Goal: Find specific page/section: Find specific page/section

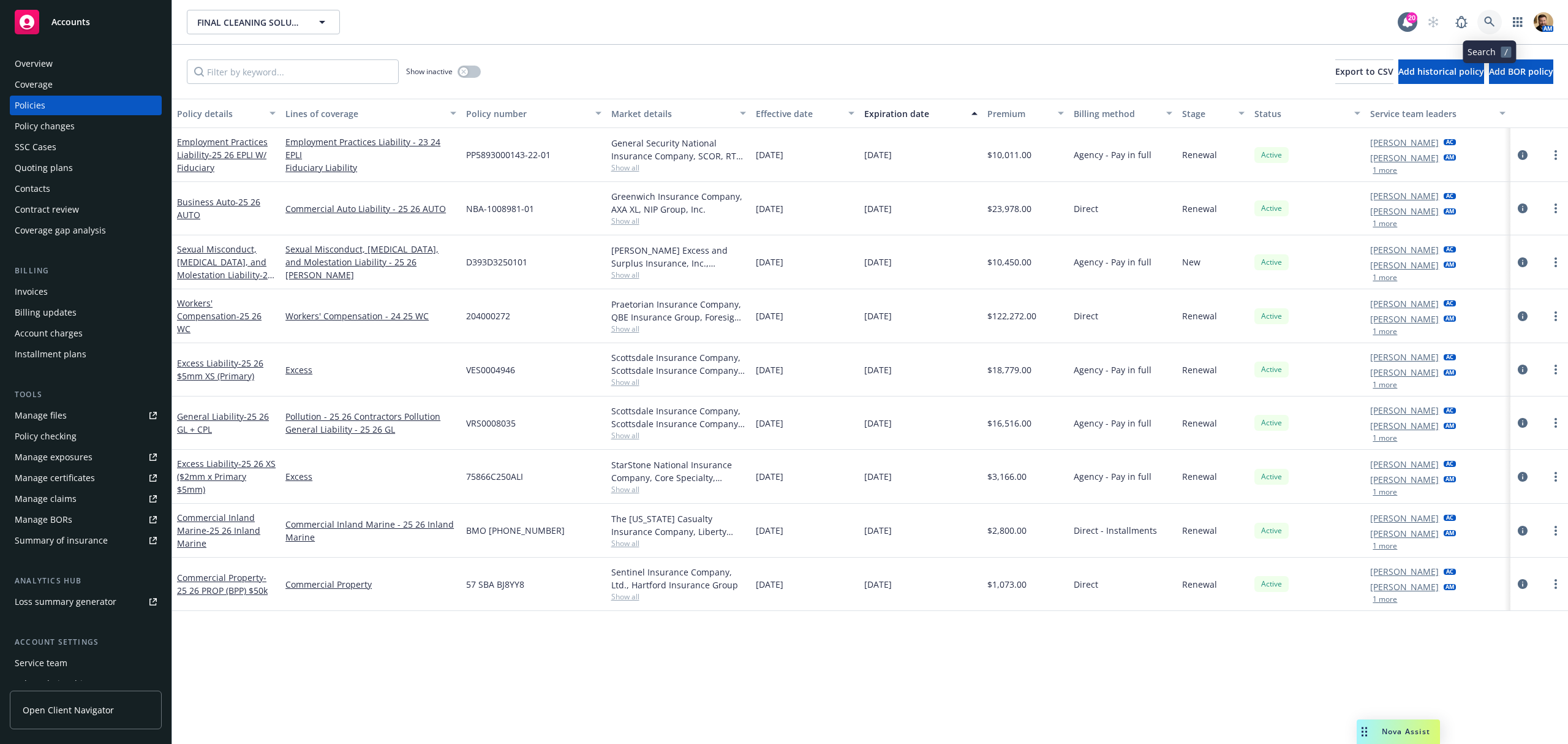
click at [1489, 15] on link at bounding box center [1489, 22] width 24 height 24
click at [1492, 19] on icon at bounding box center [1489, 21] width 11 height 11
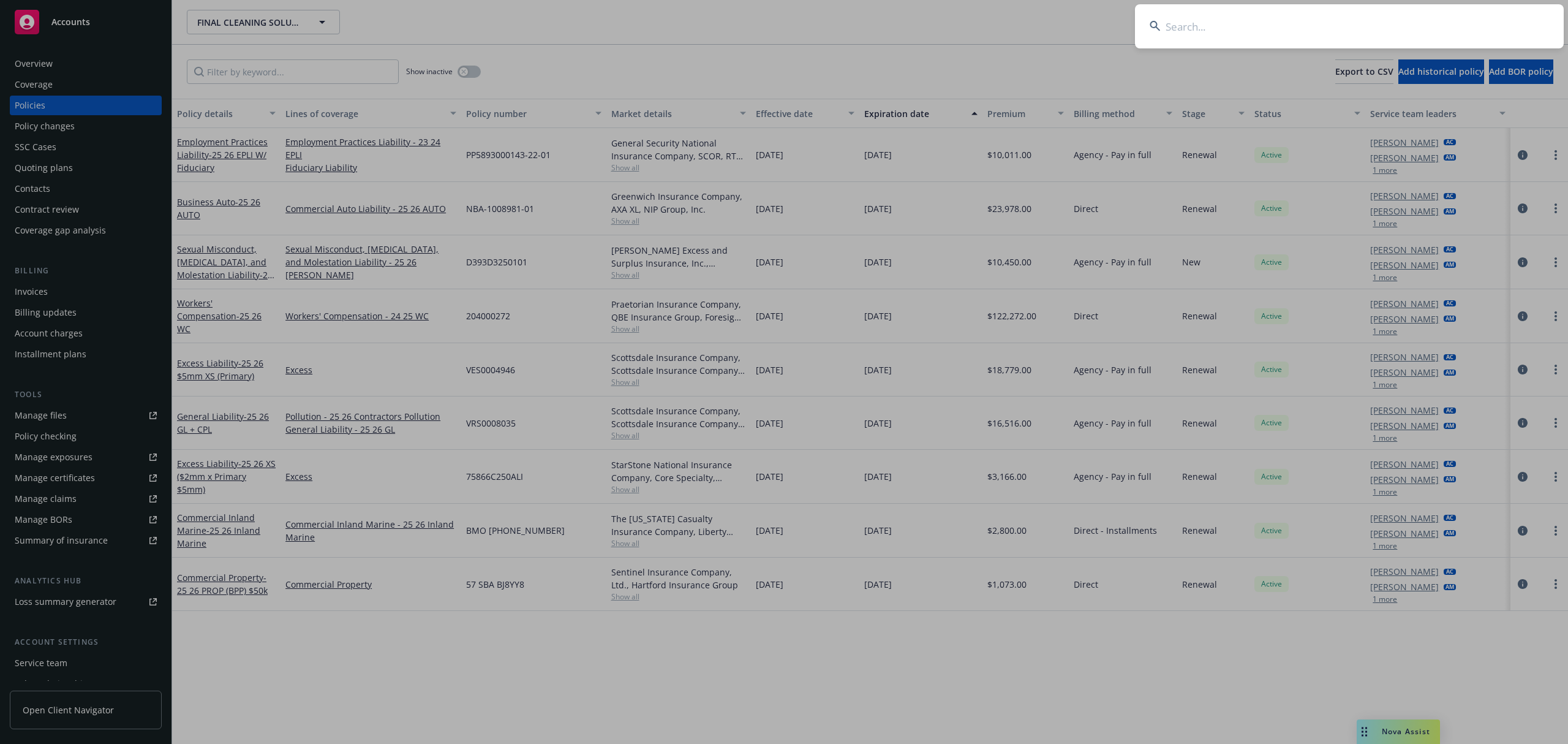
click at [1398, 28] on input at bounding box center [1350, 26] width 429 height 44
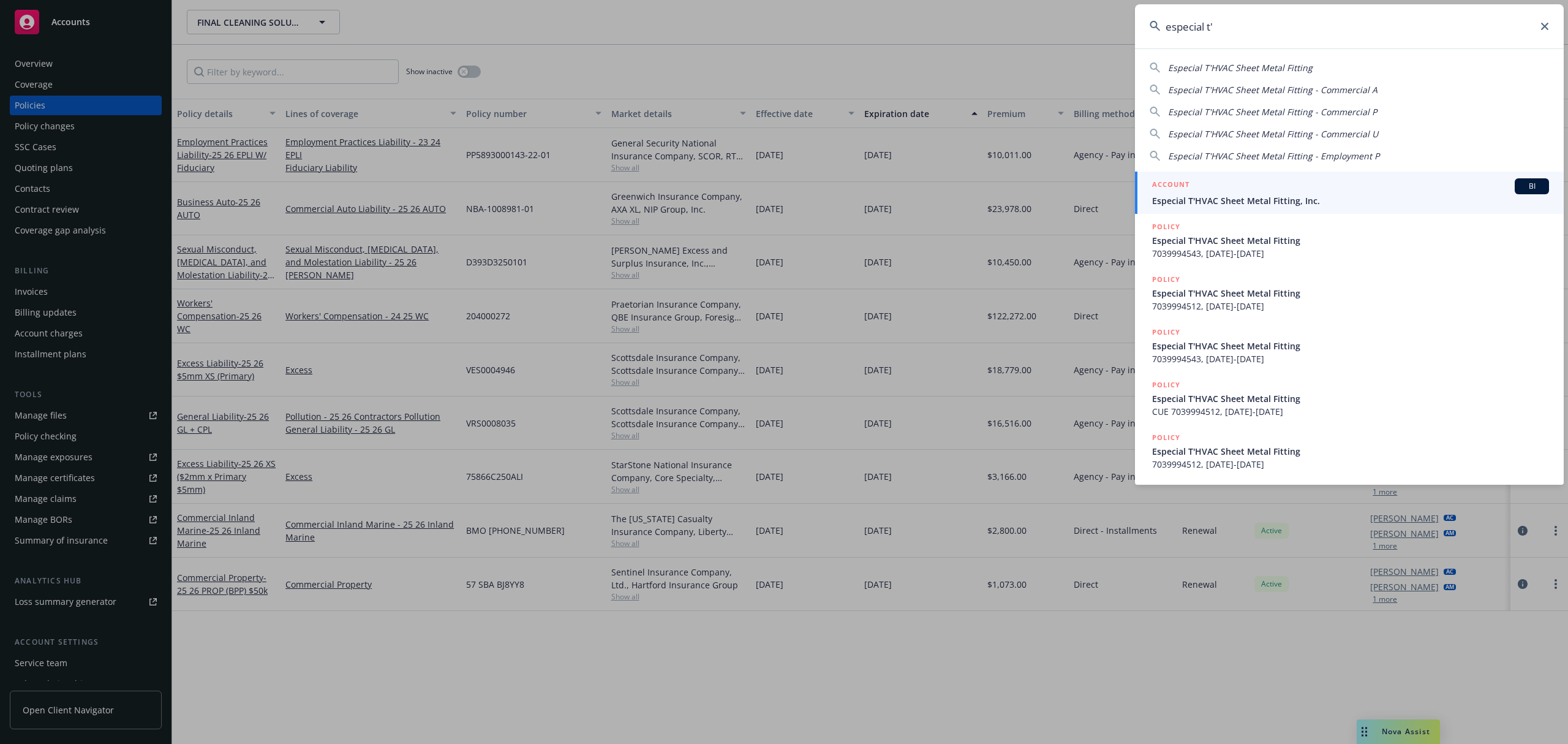
type input "especial t'"
click at [1199, 185] on div "ACCOUNT BI" at bounding box center [1351, 186] width 397 height 16
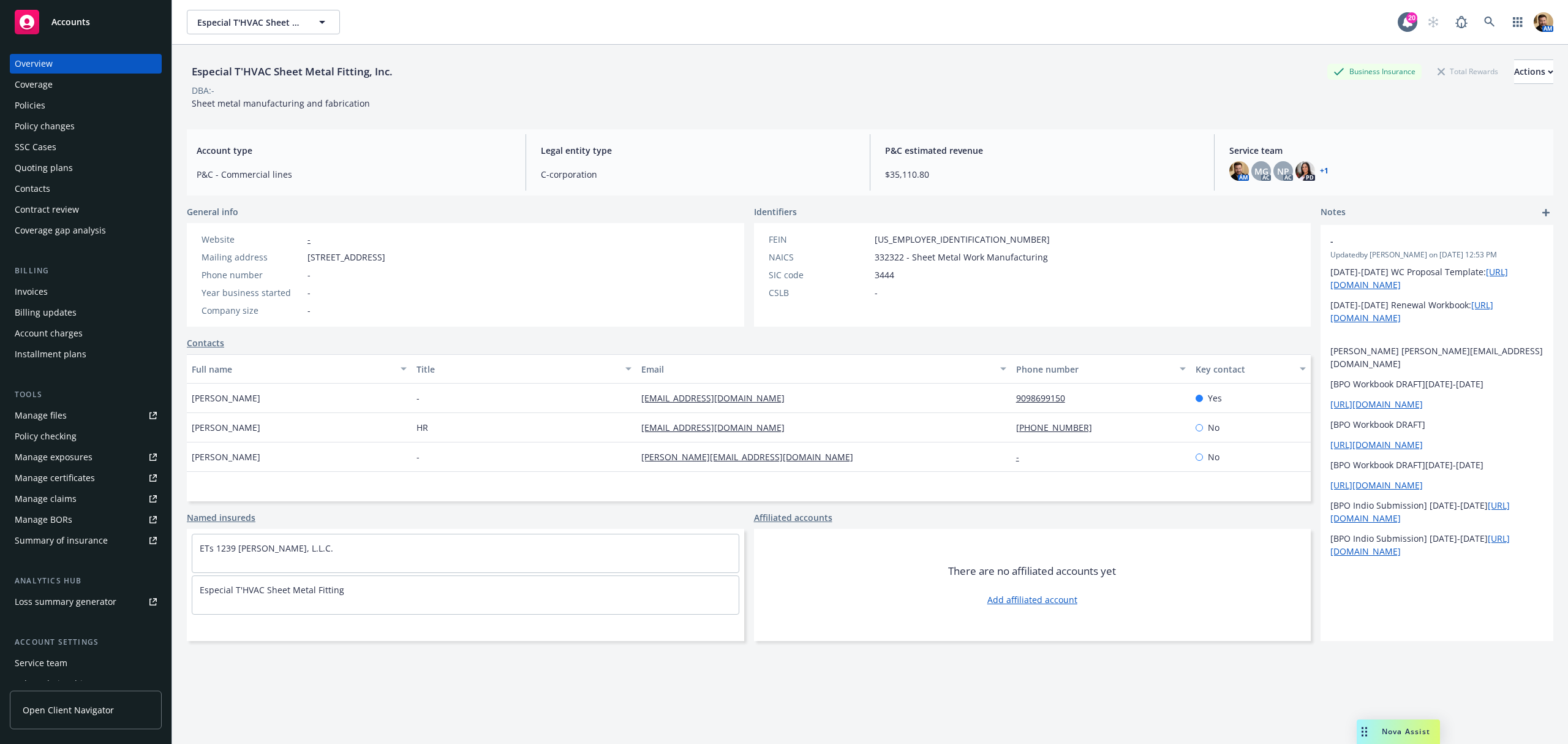
click at [57, 170] on div "Quoting plans" at bounding box center [44, 167] width 59 height 19
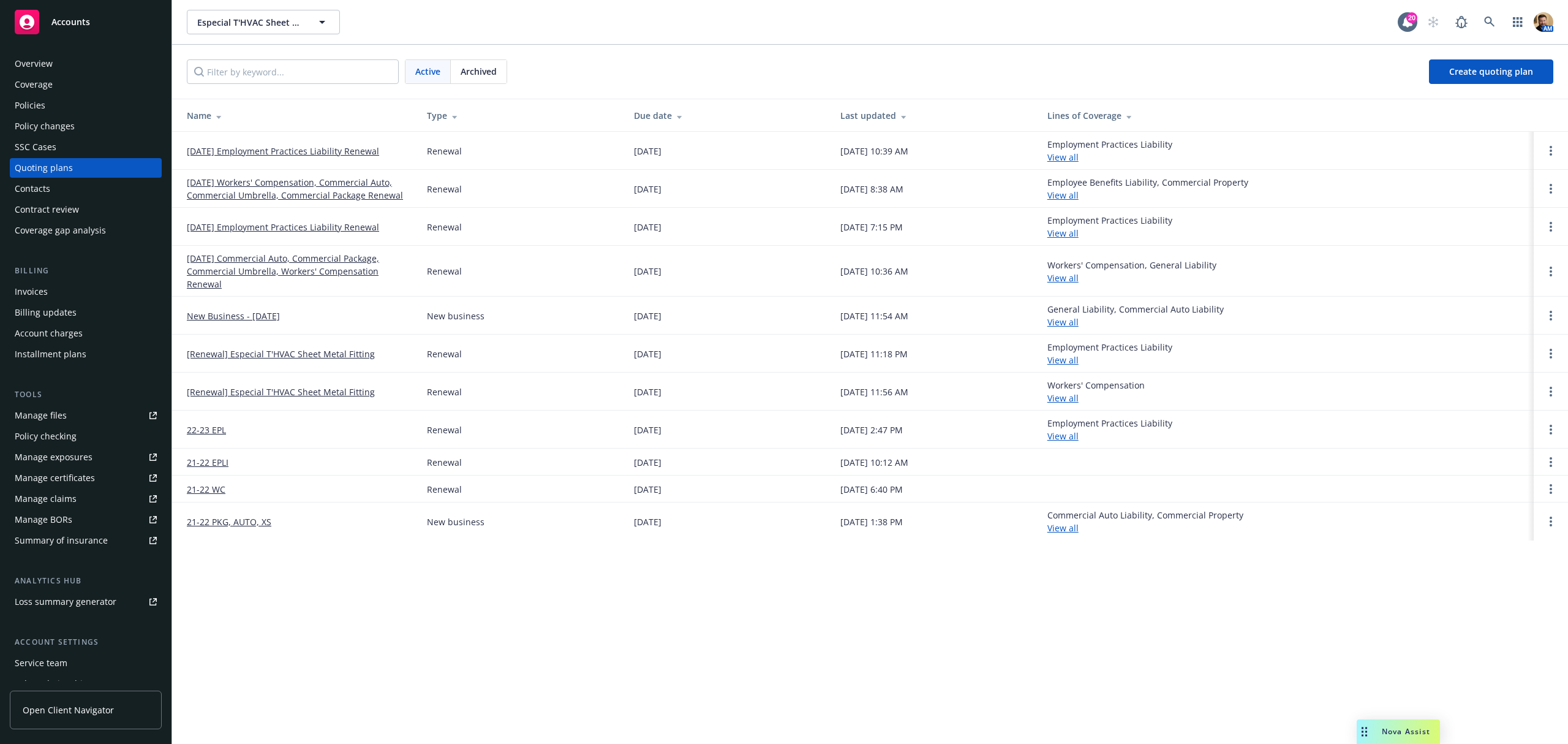
click at [256, 150] on link "[DATE] Employment Practices Liability Renewal" at bounding box center [283, 151] width 192 height 13
